Goal: Find specific page/section: Find specific page/section

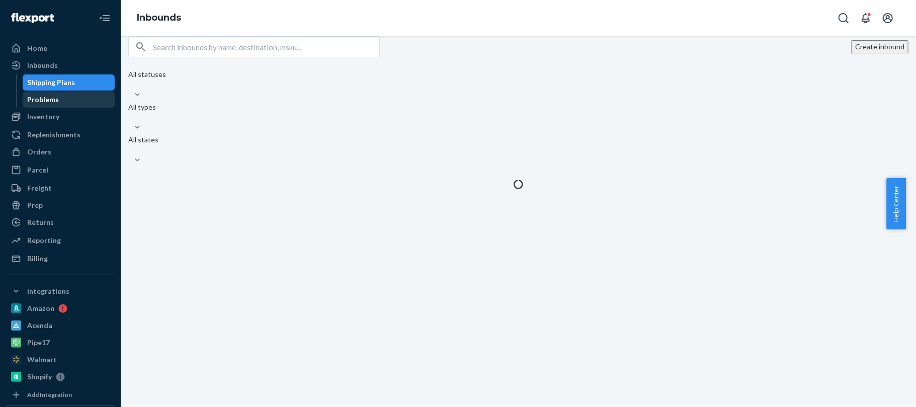
click at [45, 99] on div "Problems" at bounding box center [44, 100] width 32 height 10
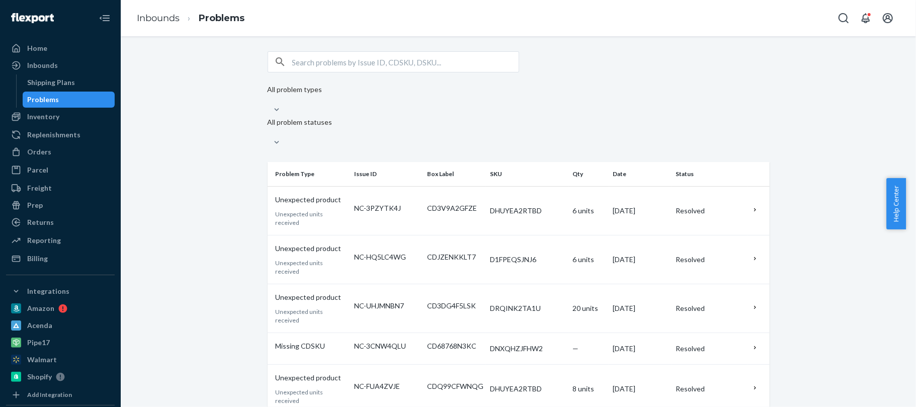
click at [161, 19] on link "Inbounds" at bounding box center [158, 18] width 43 height 11
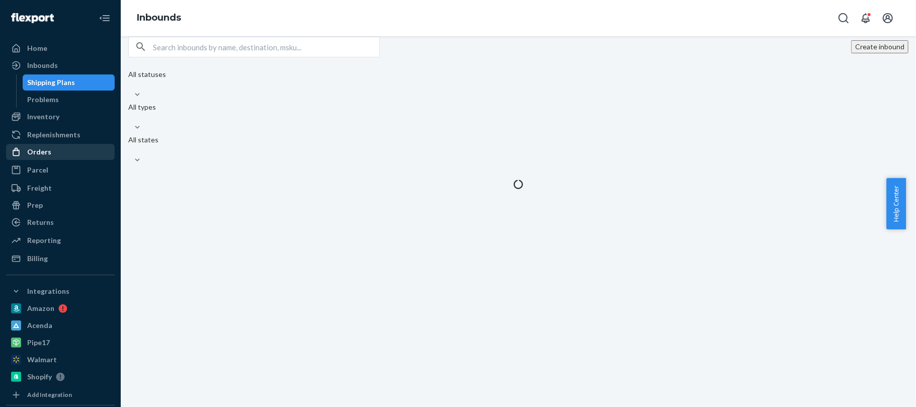
click at [41, 152] on div "Orders" at bounding box center [39, 152] width 24 height 10
